Goal: Task Accomplishment & Management: Use online tool/utility

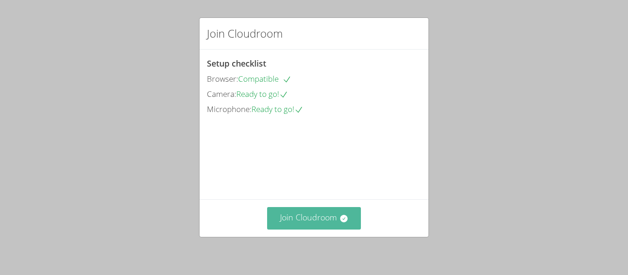
click at [337, 222] on button "Join Cloudroom" at bounding box center [314, 218] width 94 height 23
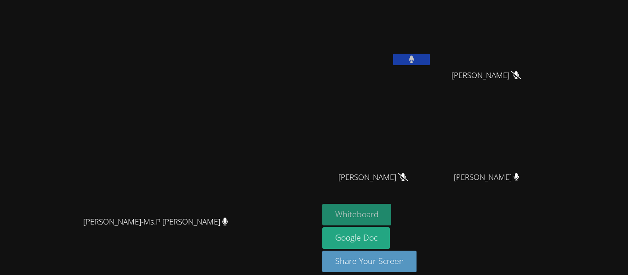
click at [392, 213] on button "Whiteboard" at bounding box center [356, 215] width 69 height 22
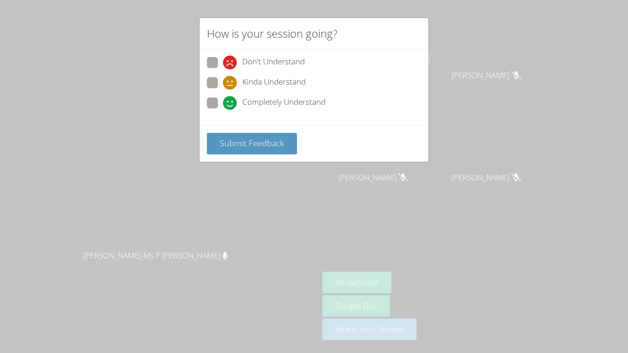
click at [226, 103] on icon at bounding box center [230, 103] width 14 height 14
click at [226, 103] on input "Completely Understand" at bounding box center [227, 101] width 8 height 8
radio input "true"
click at [241, 146] on span "Submit Feedback" at bounding box center [252, 142] width 64 height 11
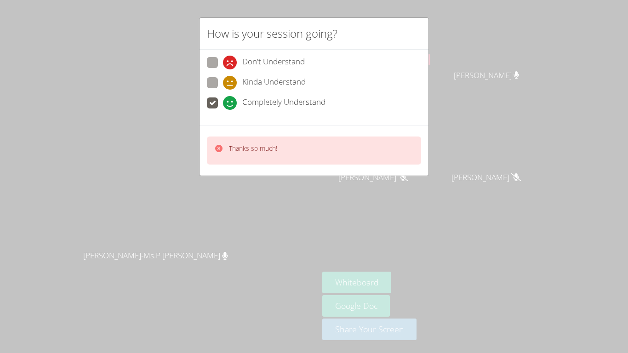
click at [229, 100] on icon at bounding box center [230, 103] width 14 height 14
click at [229, 100] on input "Completely Understand" at bounding box center [227, 101] width 8 height 8
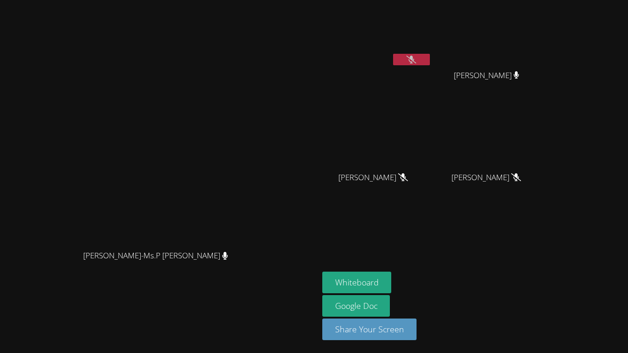
click at [430, 61] on button at bounding box center [411, 59] width 37 height 11
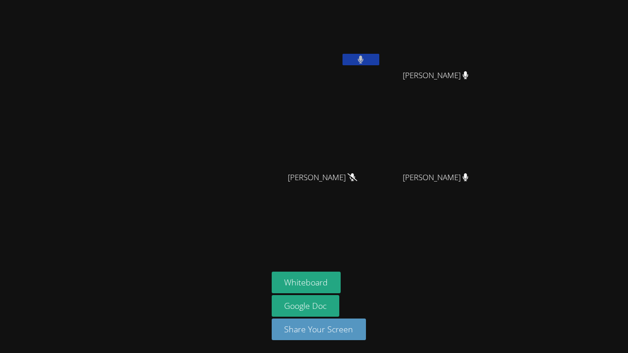
click at [354, 176] on icon at bounding box center [352, 177] width 10 height 8
